Goal: Information Seeking & Learning: Learn about a topic

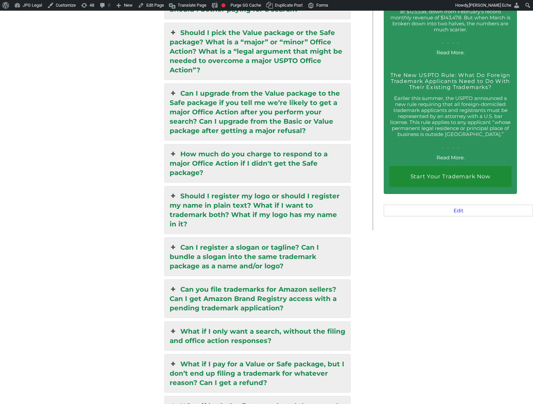
scroll to position [1083, 0]
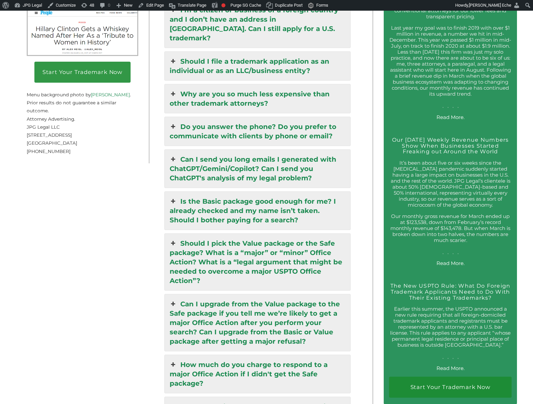
click at [265, 150] on link "Can I send you long emails I generated with ChatGPT/Gemini/Copilot? Can I send …" at bounding box center [258, 169] width 186 height 38
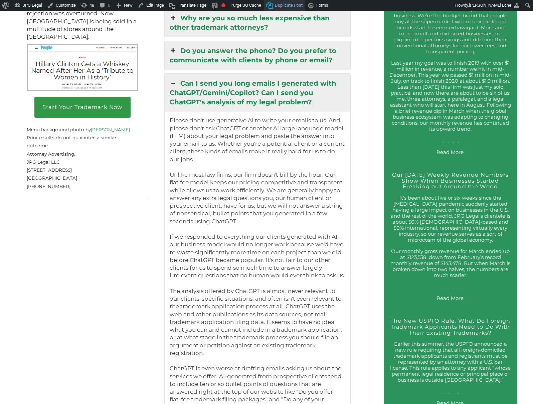
scroll to position [1023, 0]
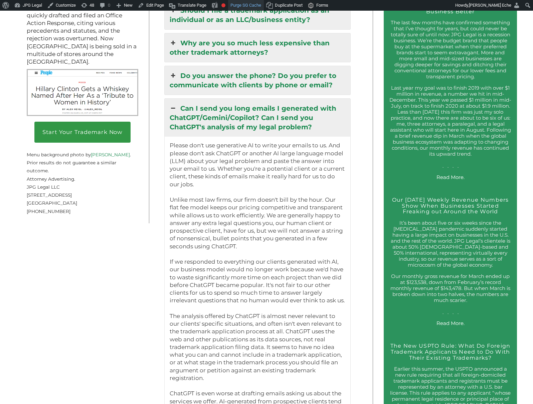
click at [237, 6] on link "Purge SG Cache" at bounding box center [246, 5] width 36 height 11
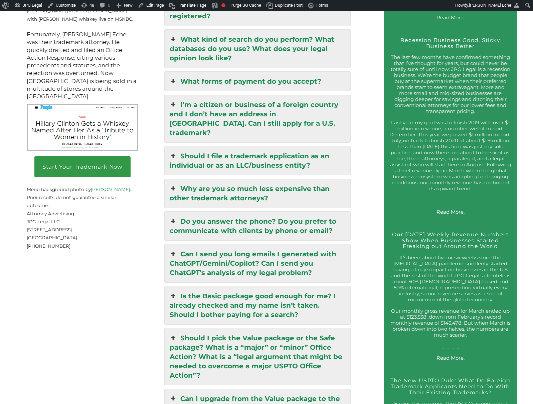
scroll to position [1141, 0]
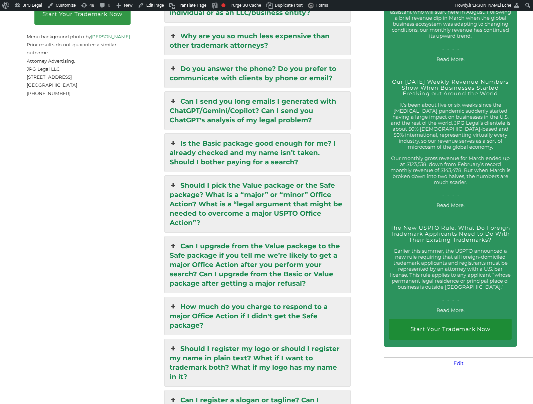
click at [259, 177] on link "Should I pick the Value package or the Safe package? What is a “major” or “mino…" at bounding box center [258, 204] width 186 height 57
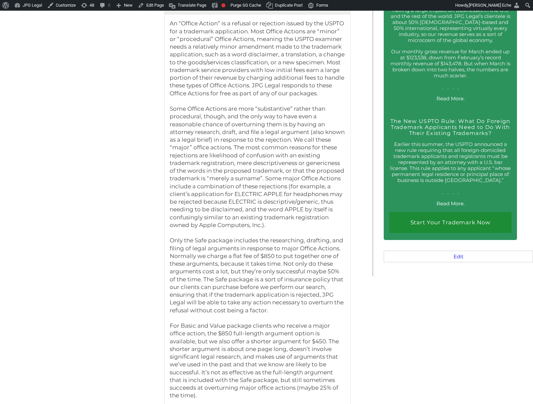
scroll to position [1094, 0]
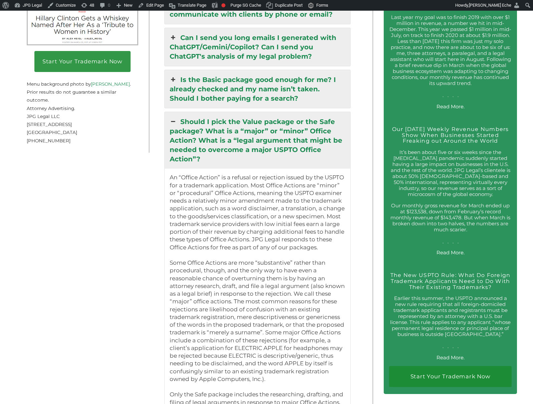
drag, startPoint x: 275, startPoint y: 310, endPoint x: 170, endPoint y: 96, distance: 238.3
click at [170, 112] on div "Should I pick the Value package or the Safe package? What is a “major” or “mino…" at bounding box center [257, 335] width 187 height 447
copy div "Should I pick the Value package or the Safe package? What is a “major” or “mino…"
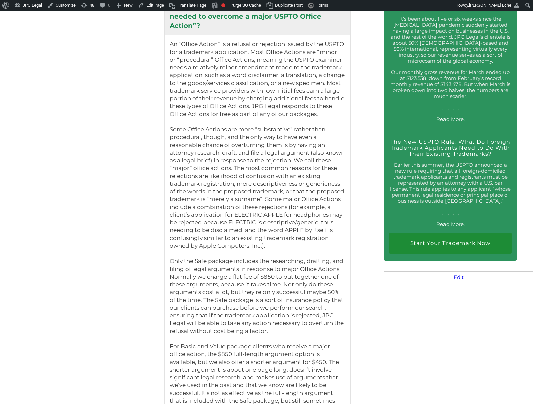
scroll to position [1001, 0]
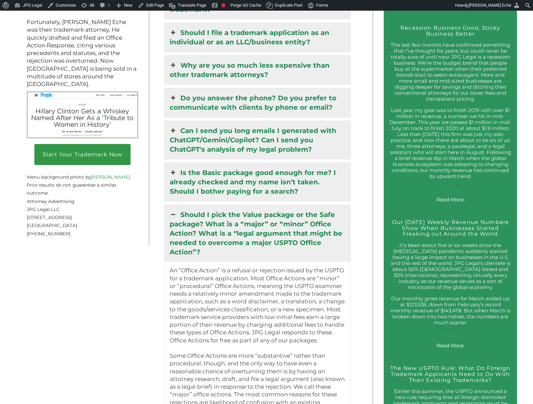
click at [248, 121] on link "Can I send you long emails I generated with ChatGPT/Gemini/Copilot? Can I send …" at bounding box center [258, 140] width 186 height 38
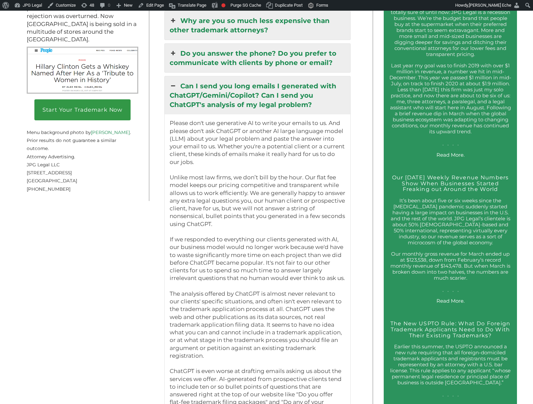
scroll to position [1040, 0]
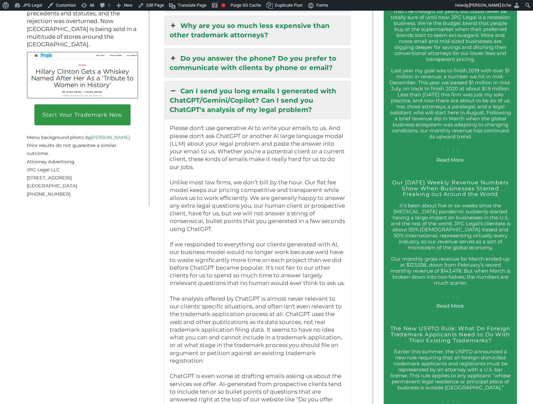
drag, startPoint x: 283, startPoint y: 321, endPoint x: 172, endPoint y: 69, distance: 274.6
click at [172, 81] on div "Can I send you long emails I generated with ChatGPT/Gemini/Copilot? Can I send …" at bounding box center [257, 272] width 187 height 382
copy div "Can I send you long emails I generated with ChatGPT/Gemini/Copilot? Can I send …"
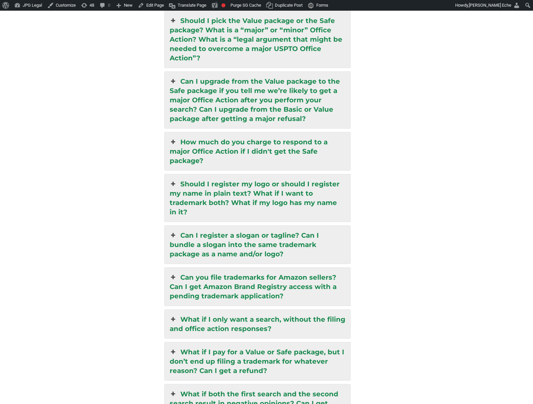
scroll to position [1604, 0]
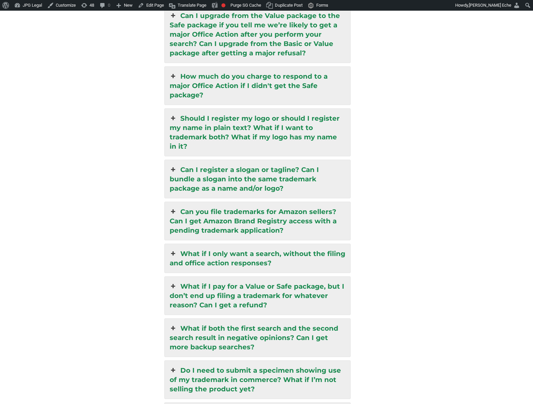
copy div "Can I send you long emails I generated with ChatGPT/Gemini/Copilot? Can I send …"
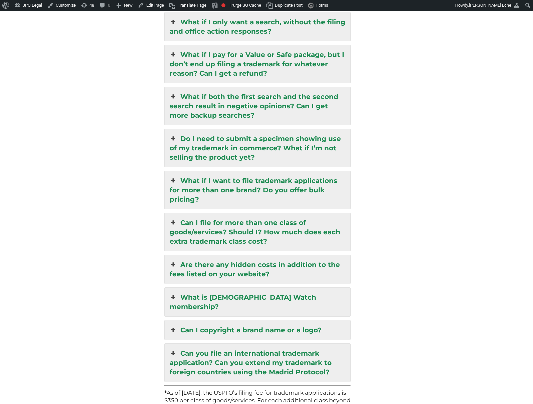
click at [228, 222] on link "Can I file for more than one class of goods/services? Should I? How much does e…" at bounding box center [258, 232] width 186 height 38
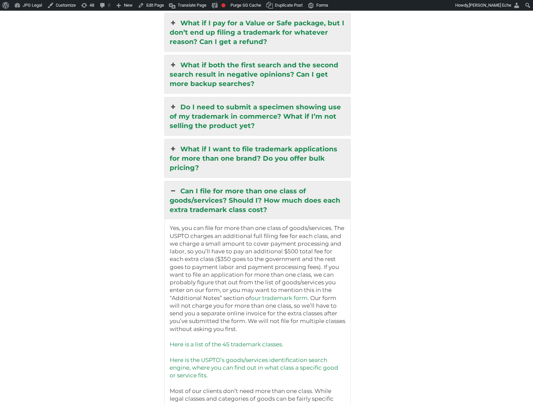
scroll to position [1519, 0]
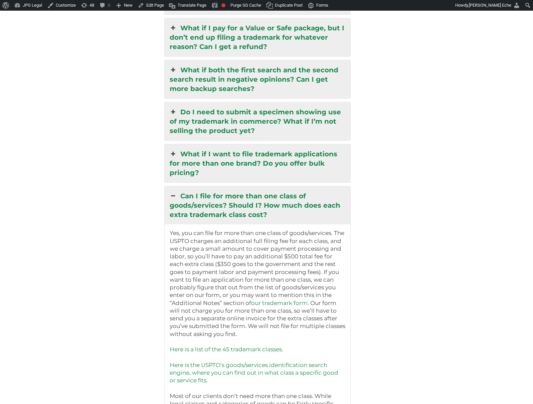
drag, startPoint x: 309, startPoint y: 315, endPoint x: 179, endPoint y: 169, distance: 196.2
click at [179, 186] on div "Can I file for more than one class of goods/services? Should I? How much does e…" at bounding box center [257, 358] width 187 height 344
copy div "Can I file for more than one class of goods/services? Should I? How much does e…"
